Goal: Find specific page/section: Find specific page/section

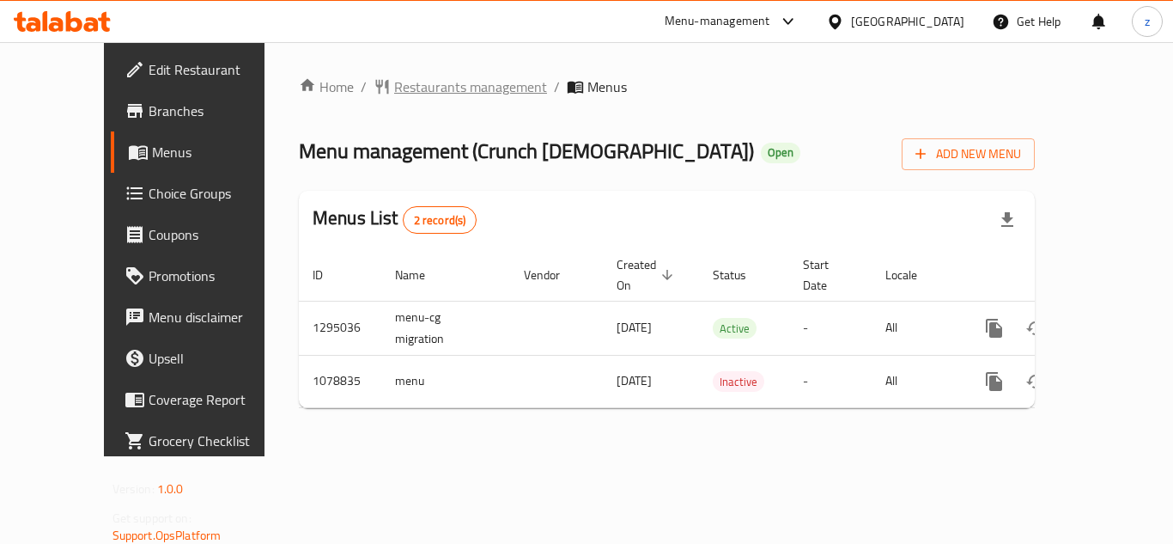
click at [394, 94] on span "Restaurants management" at bounding box center [470, 86] width 153 height 21
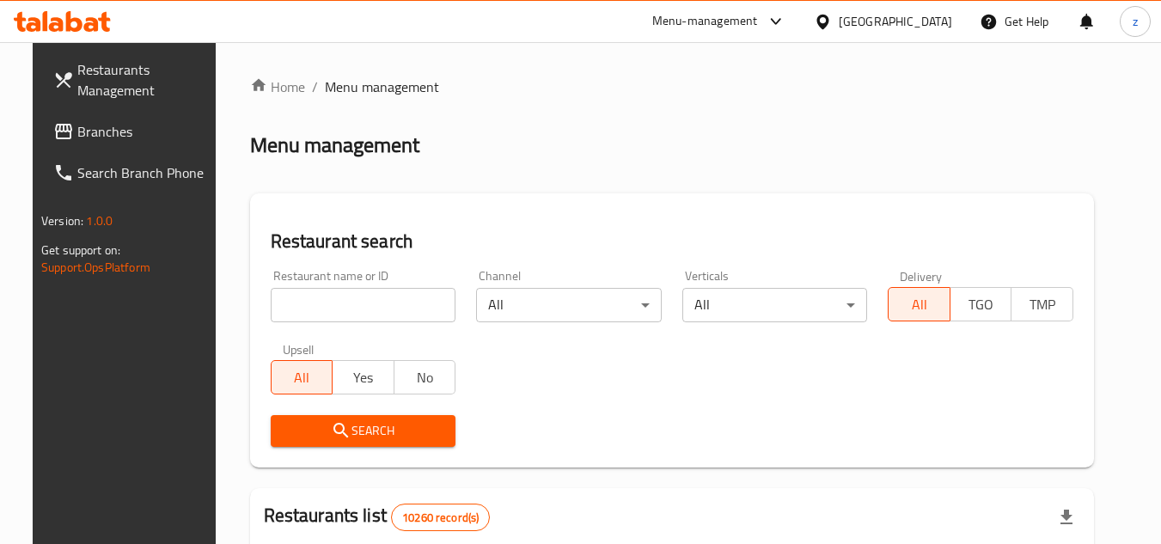
click at [77, 135] on span "Branches" at bounding box center [145, 131] width 136 height 21
